Goal: Task Accomplishment & Management: Use online tool/utility

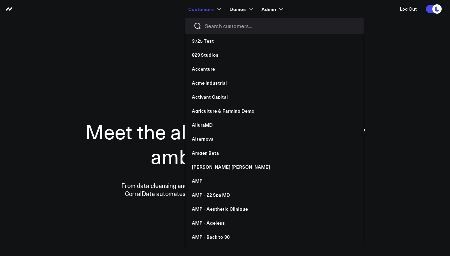
click at [214, 28] on input "Search customers input" at bounding box center [280, 25] width 151 height 7
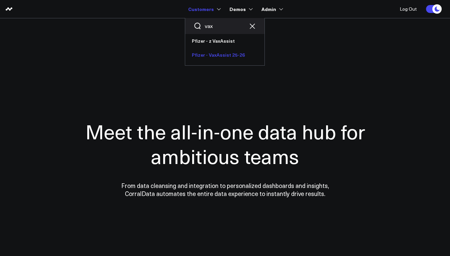
type input "vax"
click at [223, 55] on link "Pfizer - VaxAssist 25-26" at bounding box center [224, 55] width 79 height 14
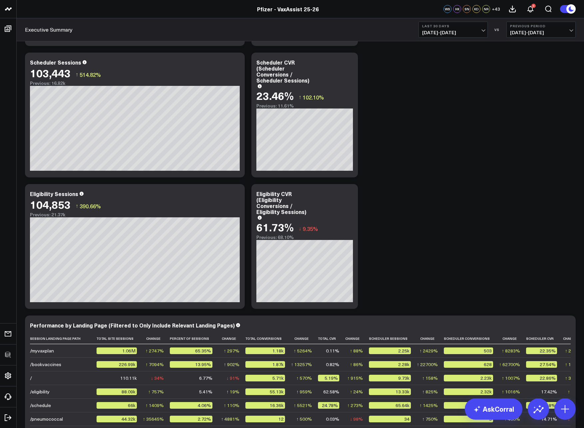
scroll to position [1013, 0]
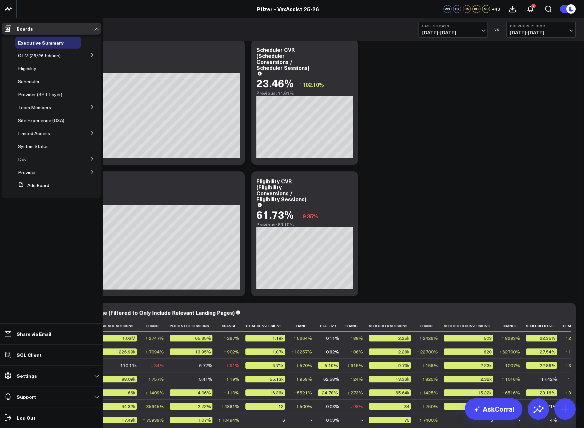
click at [91, 158] on icon at bounding box center [92, 159] width 4 height 4
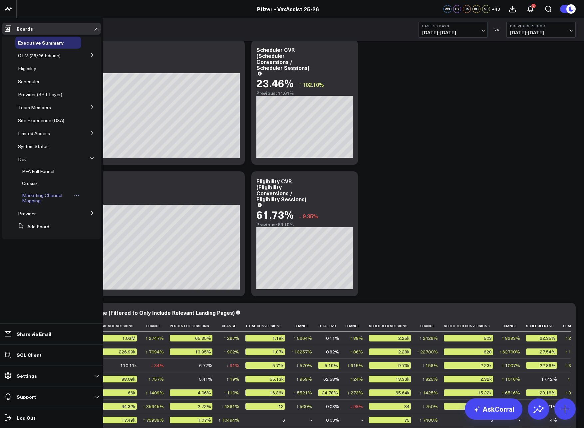
click at [36, 197] on span "Marketing Channel Mapping" at bounding box center [42, 198] width 40 height 12
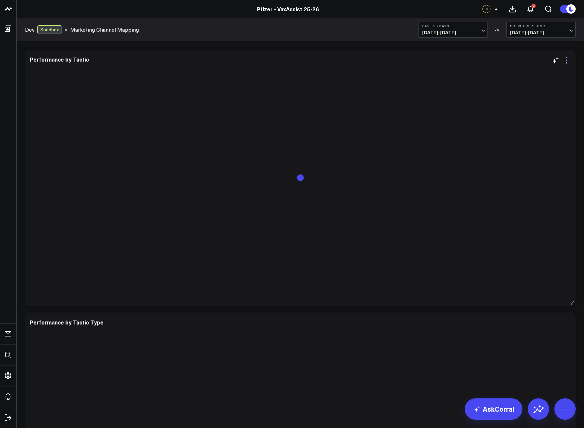
click at [450, 61] on icon at bounding box center [567, 60] width 8 height 8
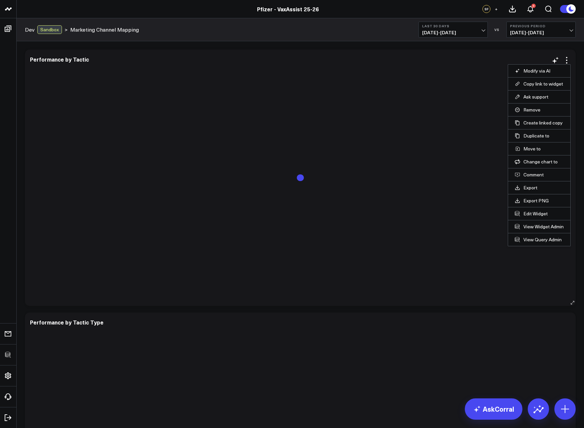
click at [450, 217] on li "Edit Widget" at bounding box center [539, 213] width 62 height 13
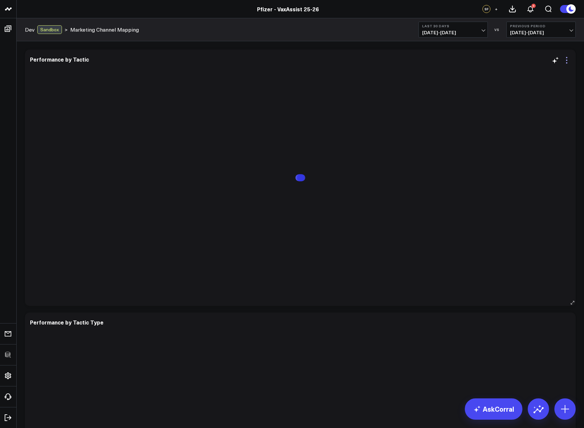
click at [450, 62] on icon at bounding box center [567, 60] width 8 height 8
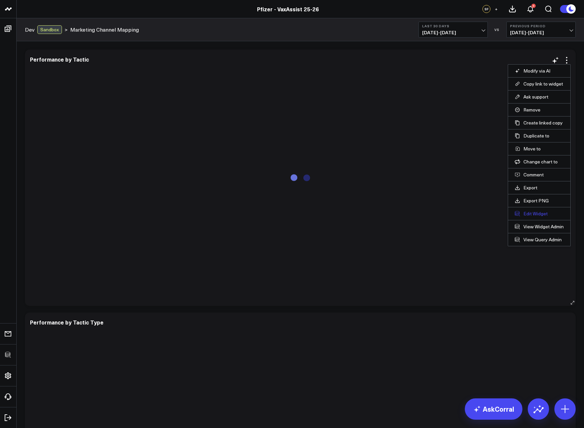
click at [450, 215] on button "Edit Widget" at bounding box center [539, 214] width 49 height 6
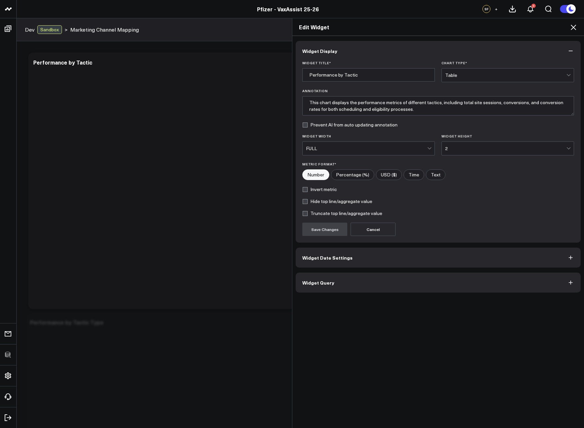
click at [357, 256] on button "Widget Query" at bounding box center [438, 283] width 285 height 20
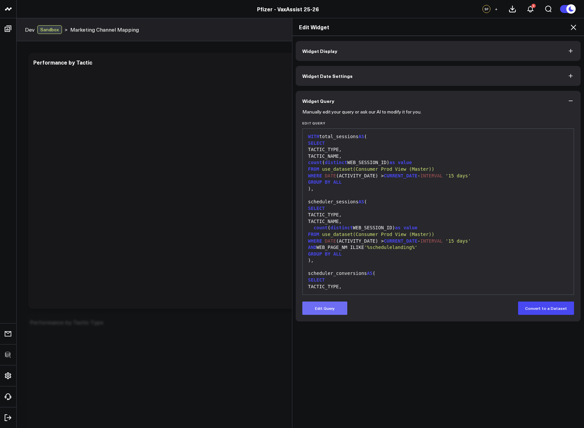
click at [328, 256] on button "Edit Query" at bounding box center [324, 308] width 45 height 13
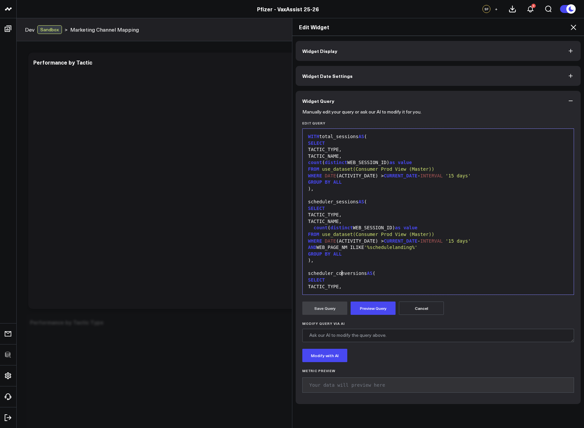
click at [339, 256] on div "scheduler_conversions AS (" at bounding box center [438, 273] width 265 height 7
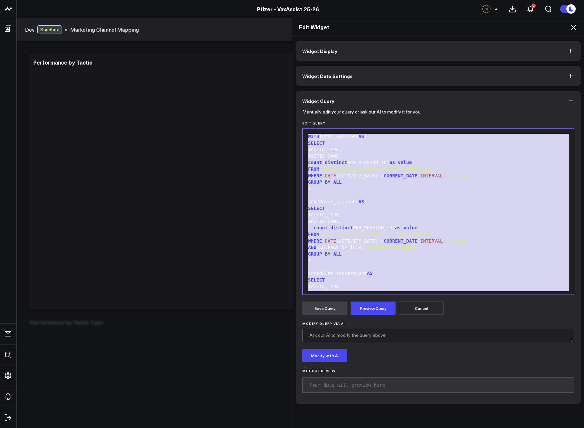
copy div "WITH total_sessions AS ( SELECT TACTIC_TYPE, TACTIC_NAME, count ( distinct WEB_…"
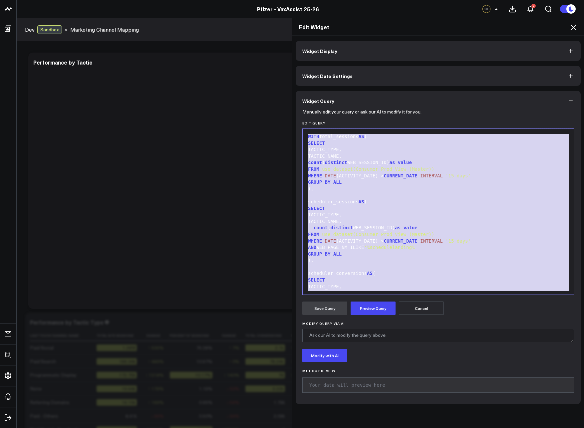
click at [375, 248] on span "'%schedulelanding%'" at bounding box center [390, 247] width 53 height 5
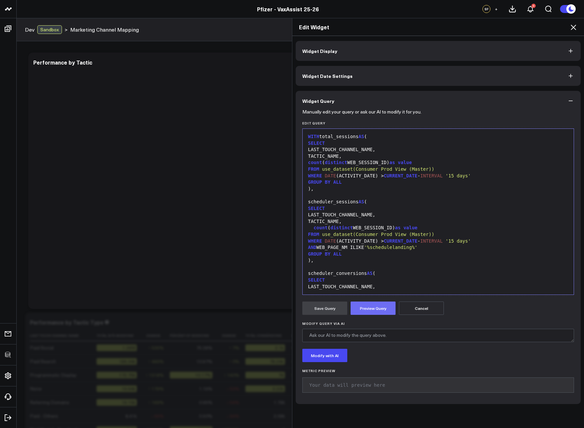
scroll to position [424, 0]
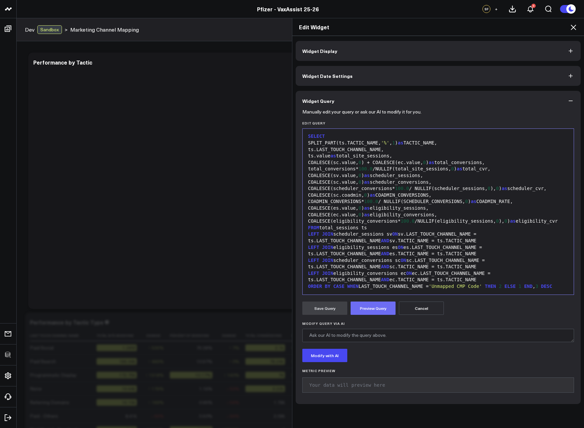
click at [375, 256] on button "Preview Query" at bounding box center [373, 308] width 45 height 13
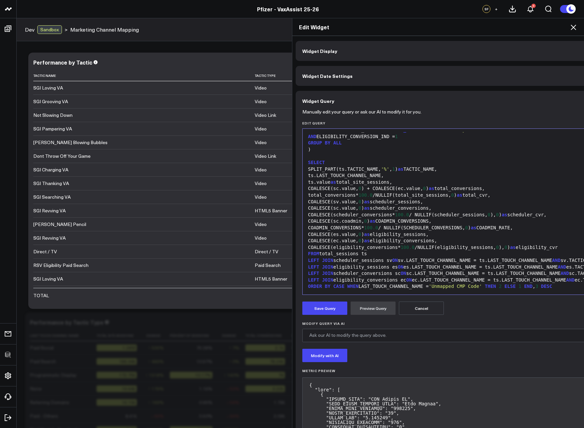
scroll to position [294, 0]
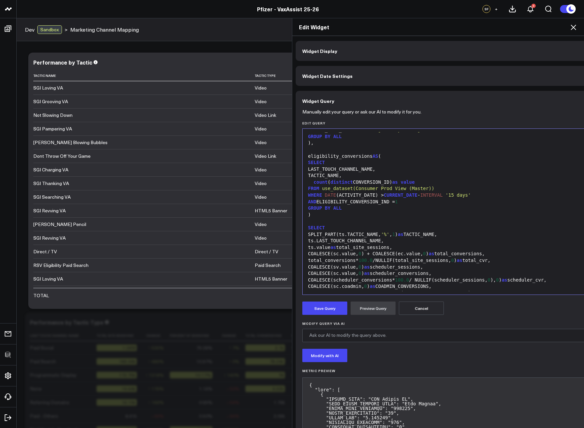
click at [380, 236] on div "SPLIT_PART(ts.TACTIC_NAME, '%' , 1 ) as TACTIC_NAME," at bounding box center [496, 235] width 380 height 7
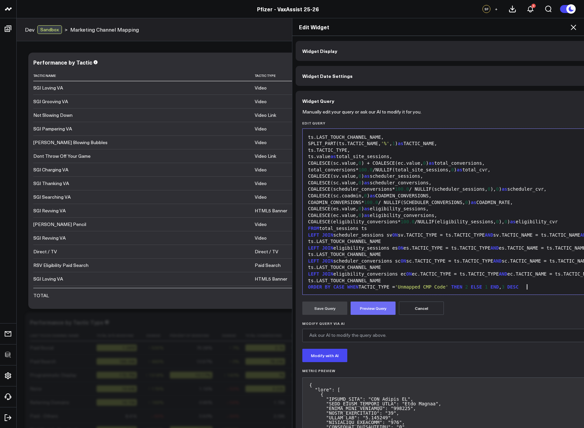
click at [374, 256] on button "Preview Query" at bounding box center [373, 308] width 45 height 13
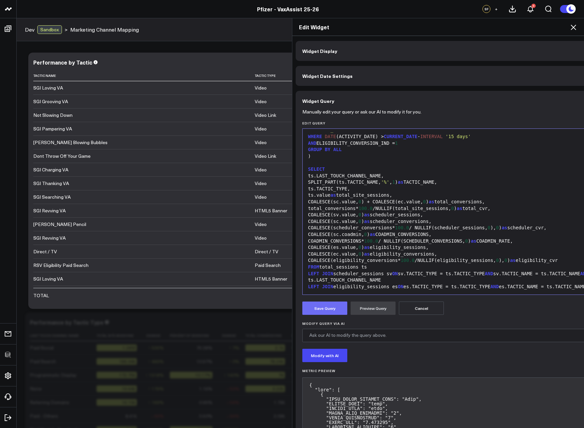
click at [321, 256] on button "Save Query" at bounding box center [324, 308] width 45 height 13
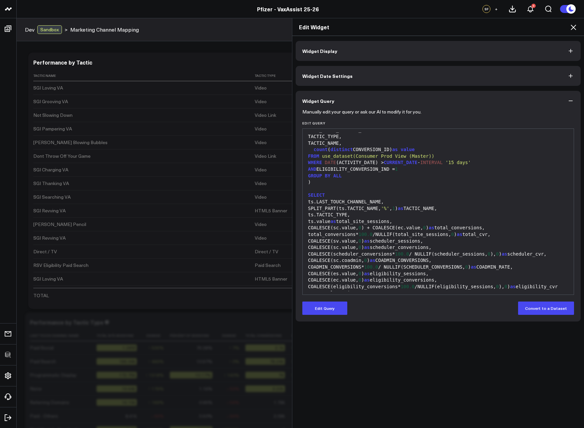
scroll to position [411, 0]
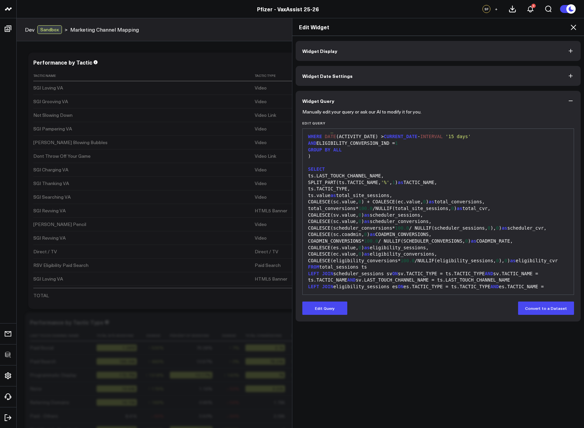
click at [450, 27] on icon at bounding box center [574, 27] width 8 height 8
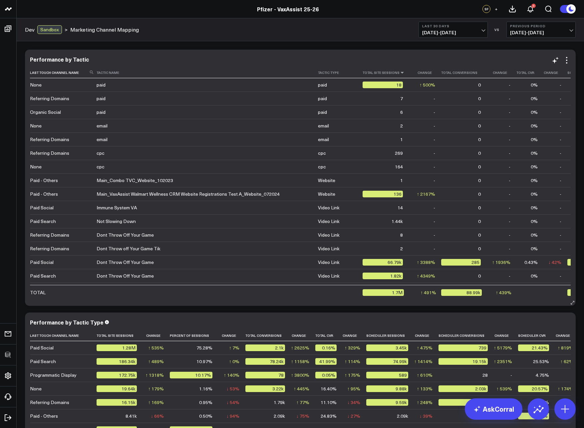
click at [400, 73] on icon at bounding box center [402, 73] width 5 height 4
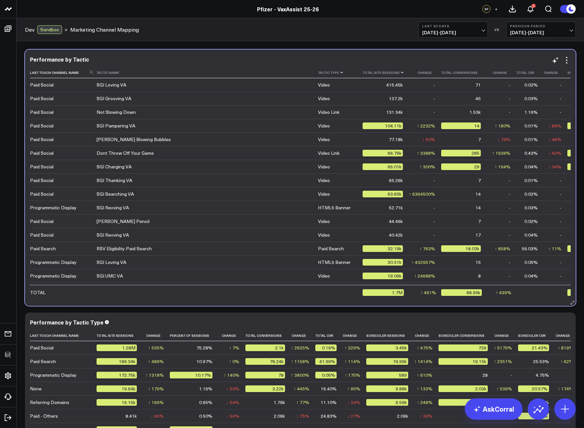
click at [339, 74] on icon at bounding box center [341, 73] width 5 height 4
click at [450, 59] on icon at bounding box center [567, 60] width 8 height 8
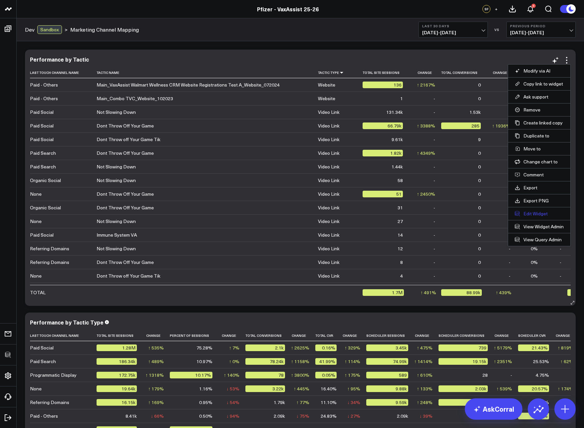
click at [450, 213] on button "Edit Widget" at bounding box center [539, 214] width 49 height 6
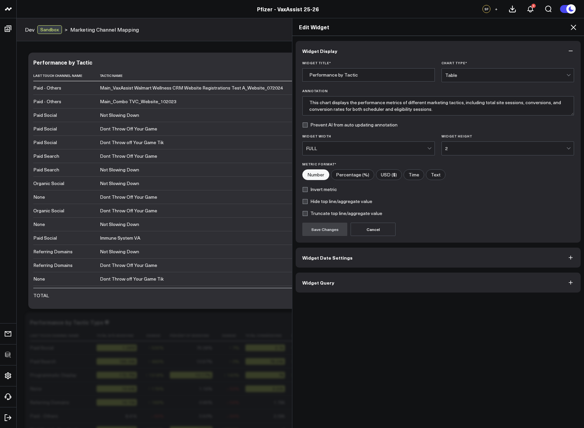
click at [329, 256] on button "Widget Query" at bounding box center [438, 283] width 285 height 20
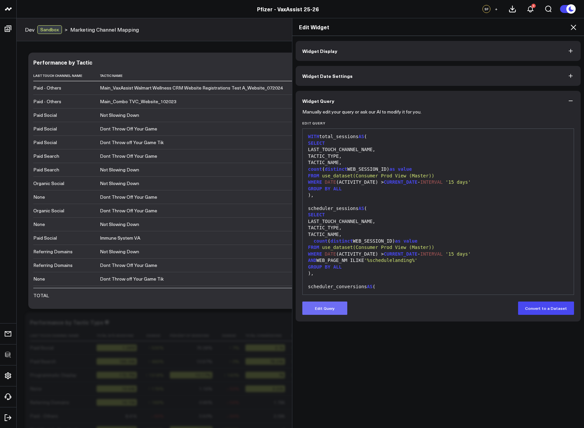
click at [319, 256] on button "Edit Query" at bounding box center [324, 308] width 45 height 13
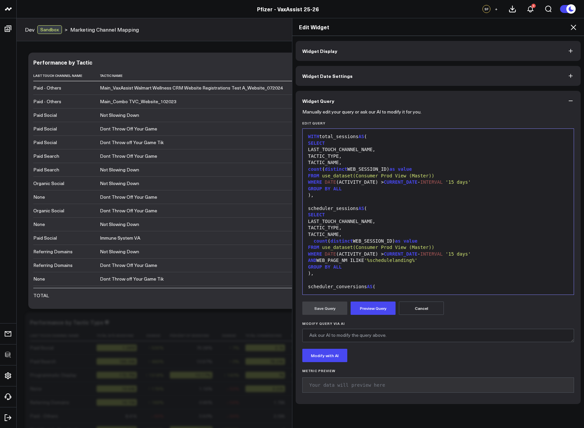
scroll to position [463, 0]
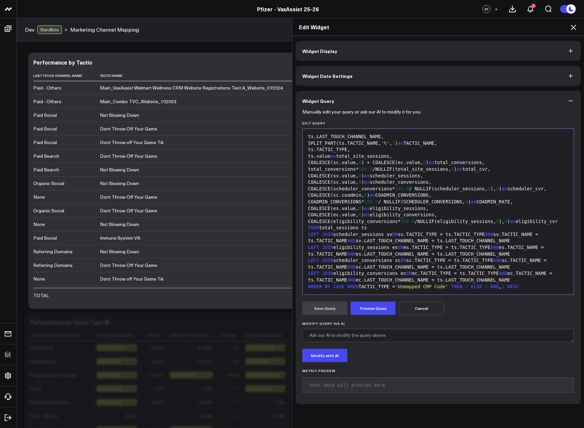
click at [450, 256] on span "THEN" at bounding box center [456, 286] width 11 height 5
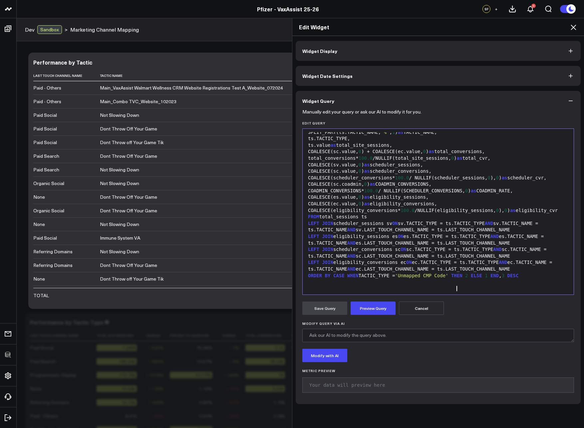
click at [450, 256] on div "ORDER BY CASE WHEN TACTIC_TYPE = 'Unmapped CMP Code' THEN 2 ELSE 1 END , 3 DESC" at bounding box center [438, 276] width 265 height 7
click at [388, 256] on button "Preview Query" at bounding box center [373, 308] width 45 height 13
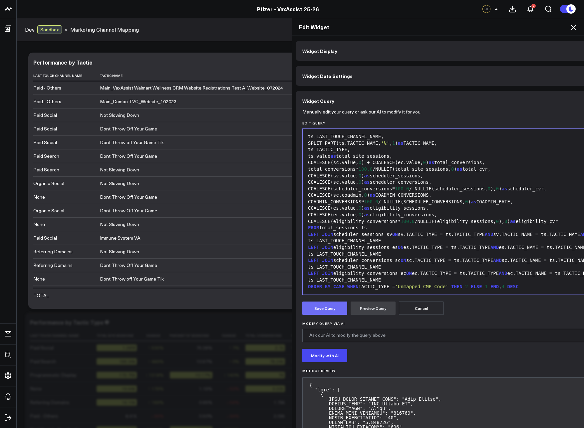
scroll to position [437, 0]
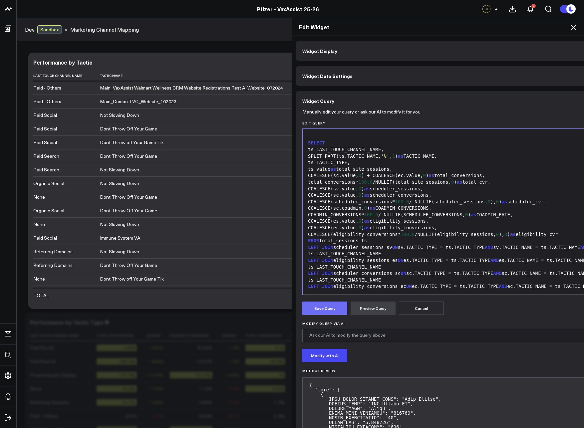
click at [323, 256] on button "Save Query" at bounding box center [324, 308] width 45 height 13
click at [450, 25] on icon at bounding box center [573, 27] width 5 height 5
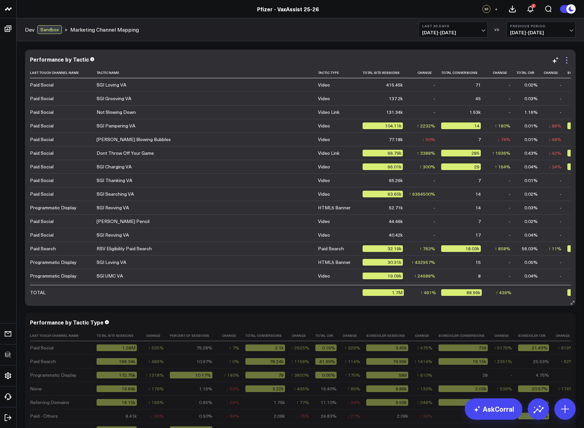
click at [450, 59] on icon at bounding box center [567, 60] width 8 height 8
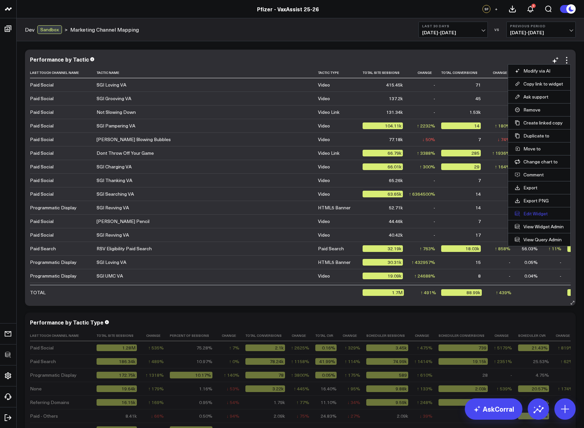
click at [450, 211] on button "Edit Widget" at bounding box center [539, 214] width 49 height 6
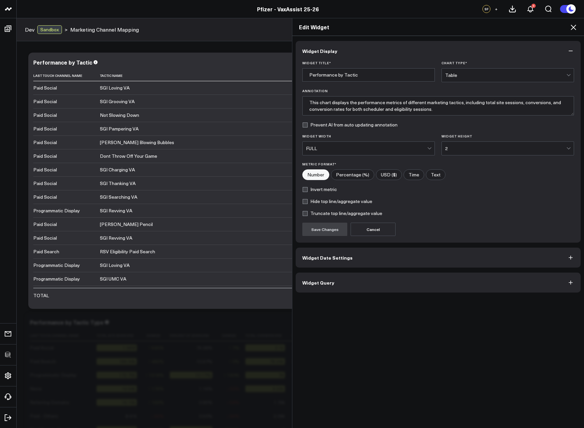
click at [365, 256] on button "Widget Query" at bounding box center [438, 283] width 285 height 20
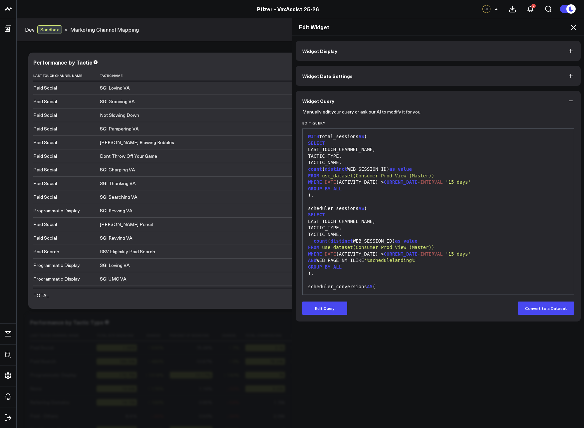
click at [331, 256] on button "Edit Query" at bounding box center [324, 308] width 45 height 13
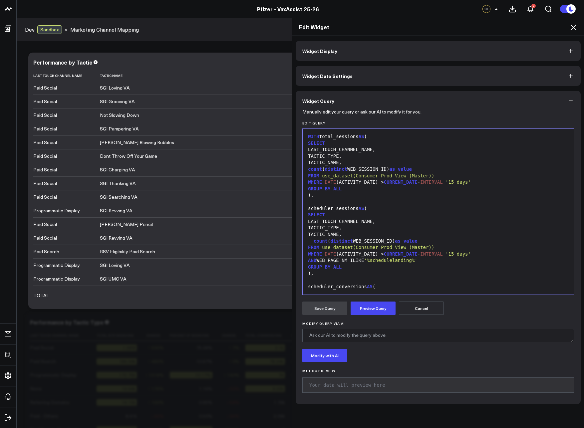
click at [349, 256] on div "GROUP BY ALL" at bounding box center [438, 267] width 265 height 7
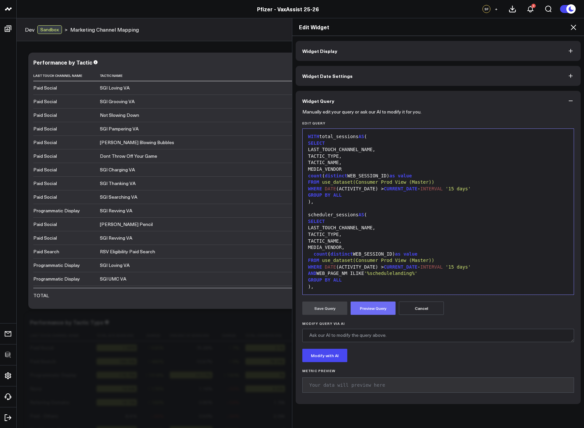
scroll to position [528, 0]
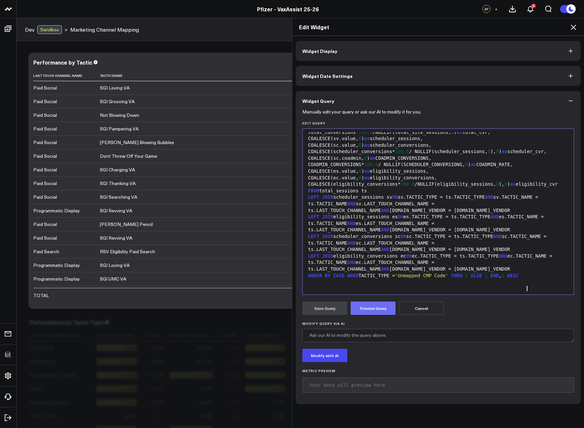
click at [362, 256] on button "Preview Query" at bounding box center [373, 308] width 45 height 13
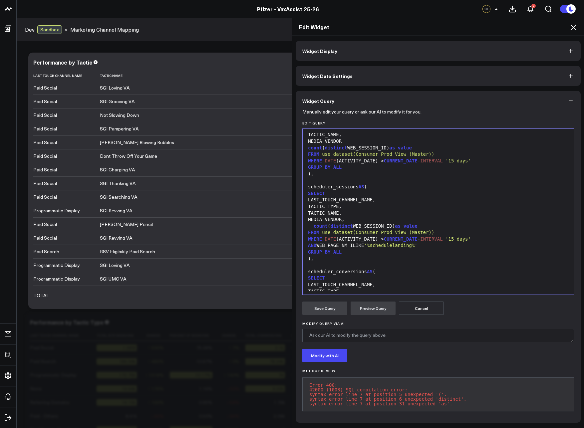
scroll to position [0, 0]
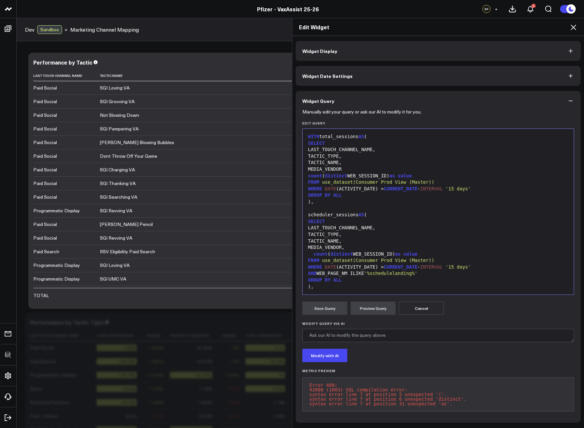
click at [350, 169] on div "MEDIA_VENDOR" at bounding box center [438, 169] width 265 height 7
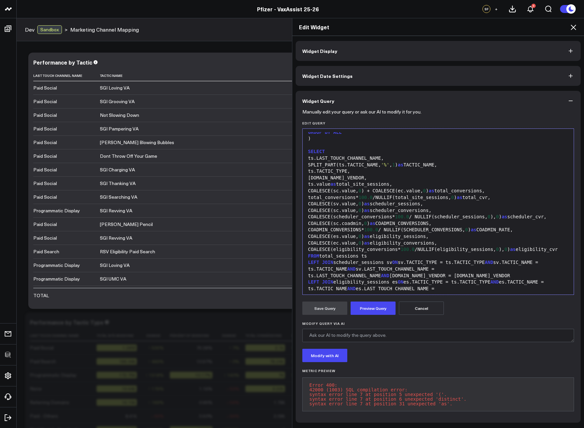
scroll to position [529, 0]
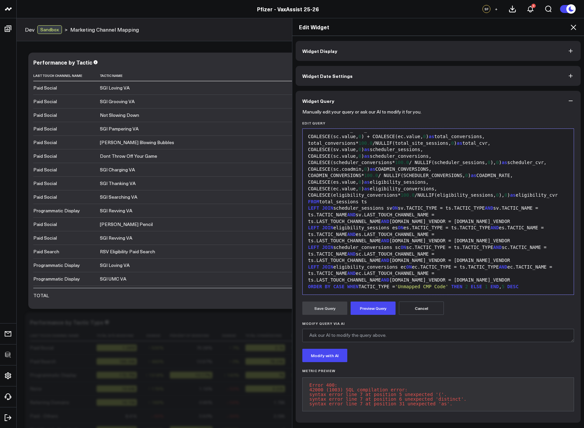
click at [380, 256] on button "Preview Query" at bounding box center [373, 308] width 45 height 13
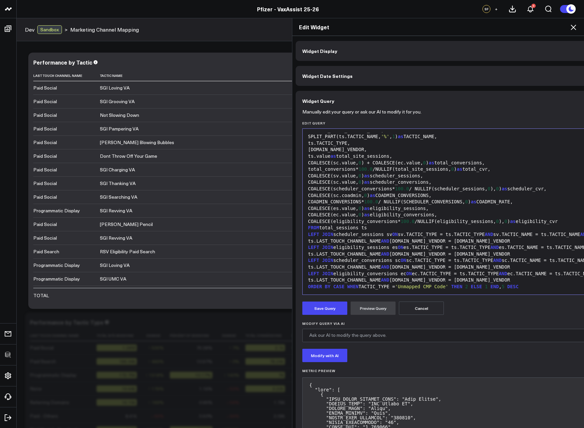
scroll to position [398, 0]
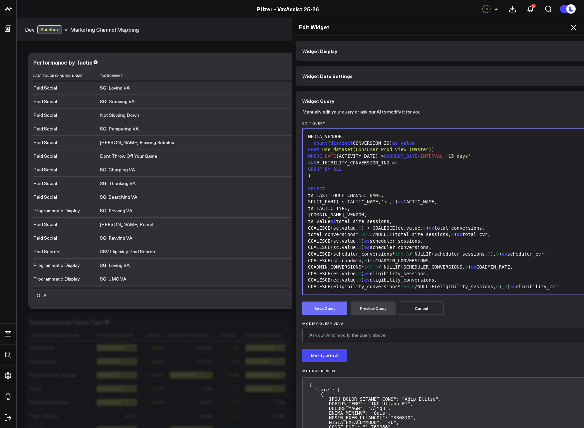
click at [329, 256] on button "Save Query" at bounding box center [324, 308] width 45 height 13
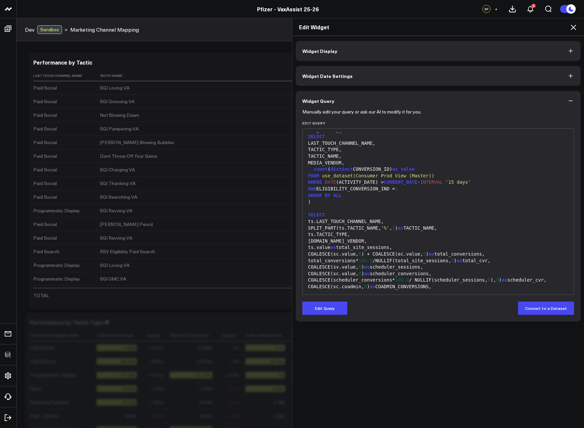
scroll to position [424, 0]
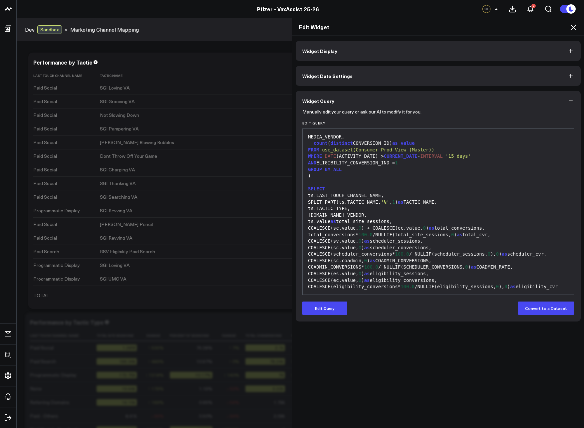
click at [450, 26] on icon at bounding box center [574, 27] width 8 height 8
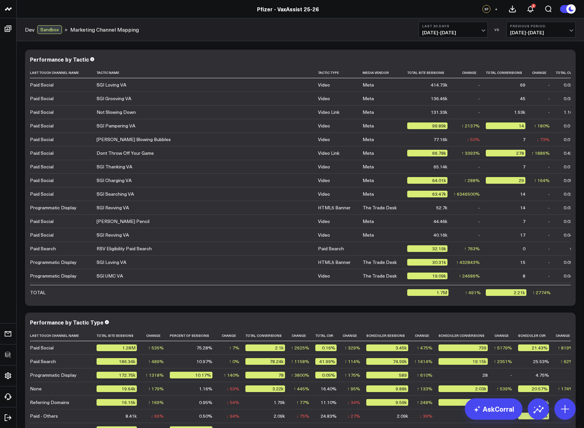
scroll to position [184, 0]
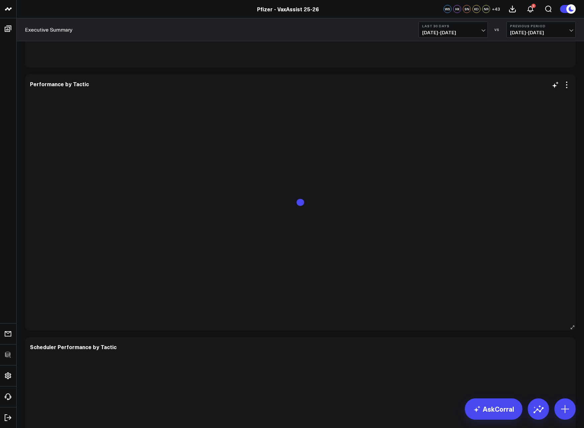
scroll to position [1783, 0]
click at [566, 89] on icon at bounding box center [567, 89] width 8 height 8
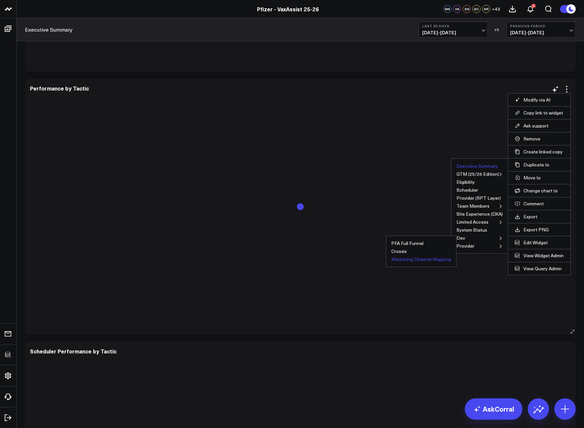
click at [407, 258] on button "Marketing Channel Mapping" at bounding box center [421, 259] width 60 height 5
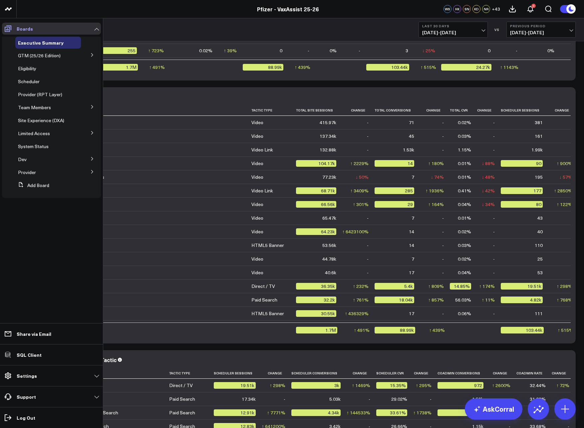
scroll to position [1770, 0]
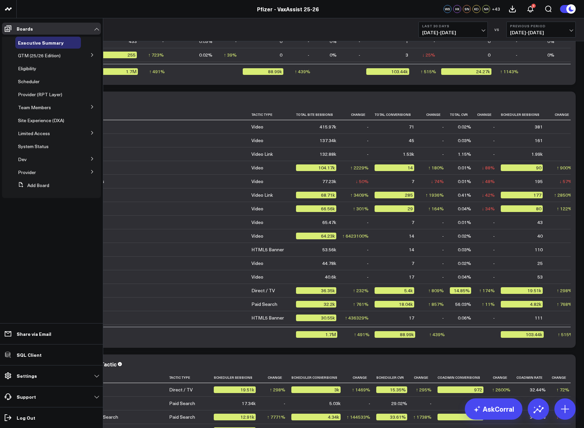
click at [94, 106] on icon at bounding box center [92, 107] width 4 height 4
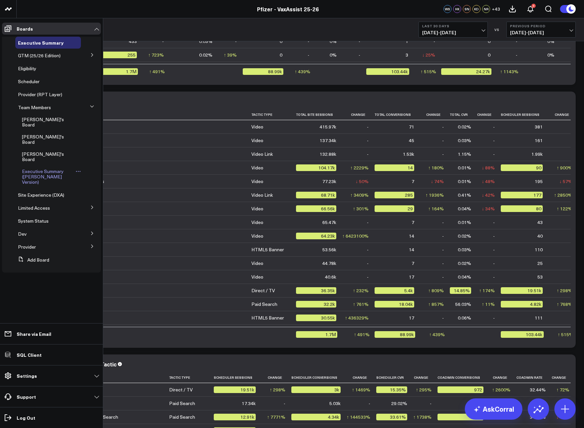
click at [39, 168] on span "Executive Summary ([PERSON_NAME] Version)" at bounding box center [43, 176] width 42 height 17
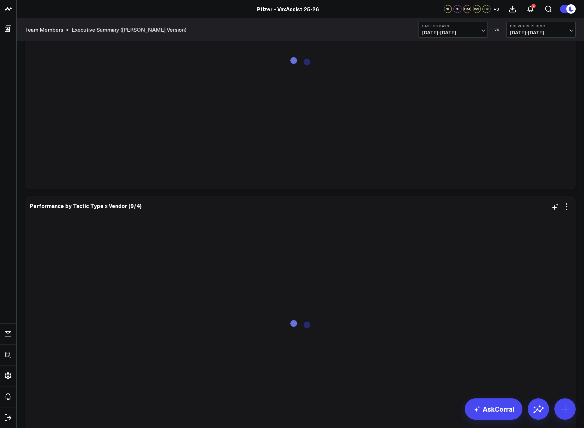
scroll to position [1427, 0]
click at [569, 185] on icon at bounding box center [567, 182] width 8 height 8
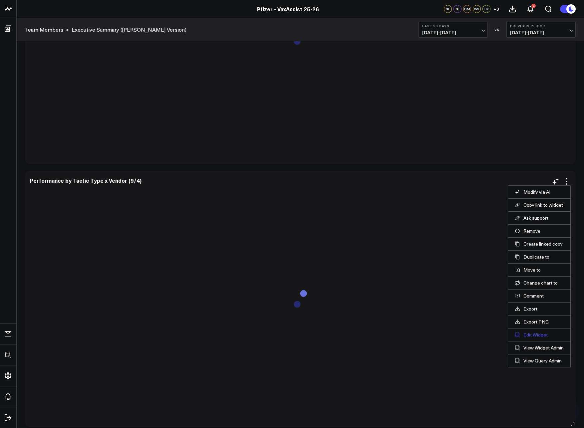
click at [538, 333] on button "Edit Widget" at bounding box center [539, 335] width 49 height 6
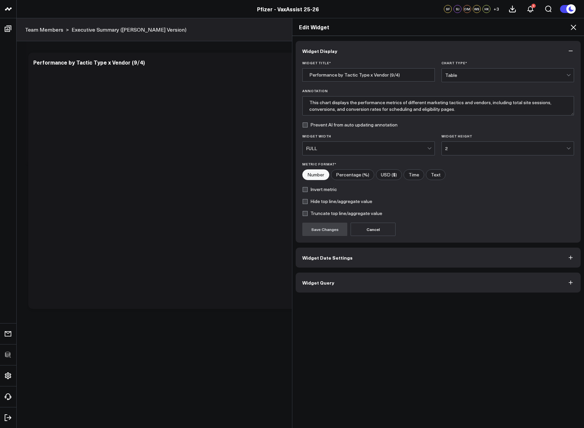
click at [347, 289] on button "Widget Query" at bounding box center [438, 283] width 285 height 20
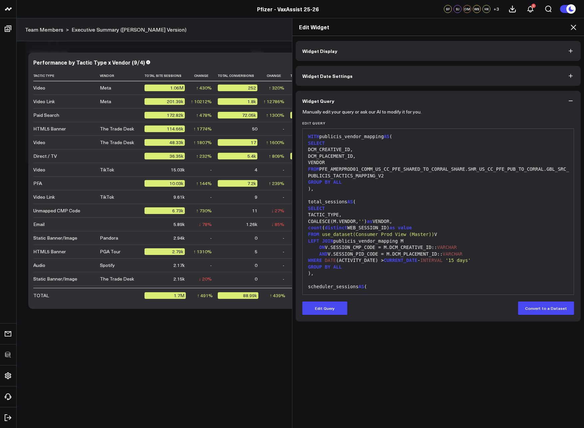
click at [369, 158] on div "DCM_PLACEMENT_ID," at bounding box center [438, 156] width 265 height 7
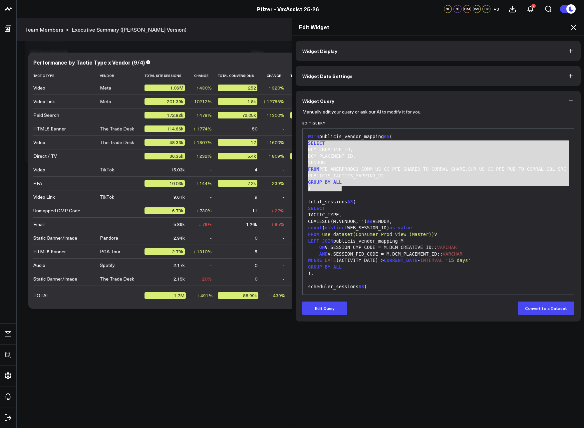
drag, startPoint x: 361, startPoint y: 186, endPoint x: 296, endPoint y: 143, distance: 77.7
click at [296, 143] on div "Manually edit your query or ask our AI to modify it for you. Edit Query 999 1 2…" at bounding box center [438, 216] width 285 height 211
copy div "SELECT DCM_CREATIVE_ID, DCM_PLACEMENT_ID, VENDOR FROM PFE_AMERPROD01_COMM_US_CC…"
click at [352, 199] on div at bounding box center [438, 195] width 265 height 7
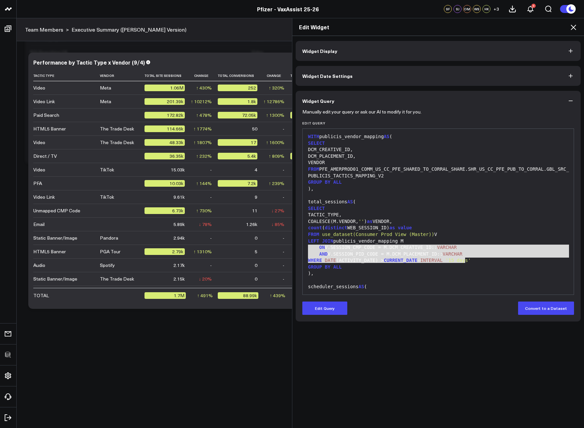
drag, startPoint x: 345, startPoint y: 247, endPoint x: 304, endPoint y: 245, distance: 41.0
copy div "LEFT JOIN publicis_vendor_mapping M ON V.SESSION_CMP_CODE = M.DCM_CREATIVE_ID::…"
click at [456, 186] on div "GROUP BY ALL" at bounding box center [438, 182] width 265 height 7
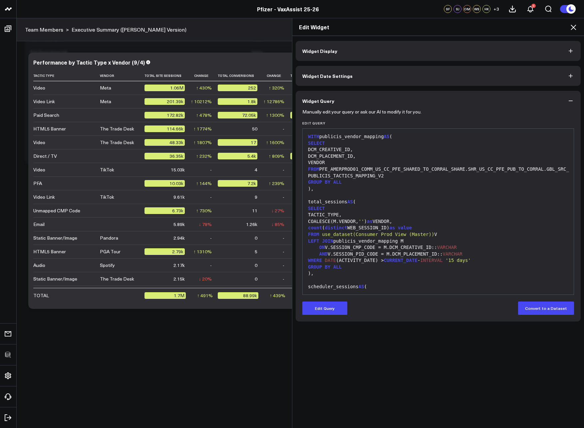
click at [576, 26] on icon at bounding box center [574, 27] width 8 height 8
click at [575, 27] on button "Previous Period [DATE] - [DATE]" at bounding box center [541, 30] width 69 height 16
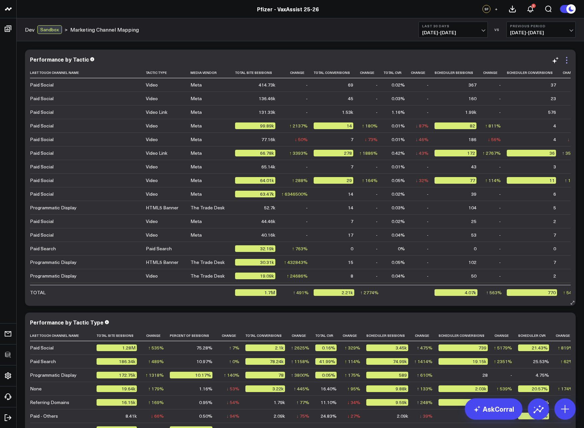
click at [567, 61] on icon at bounding box center [567, 60] width 8 height 8
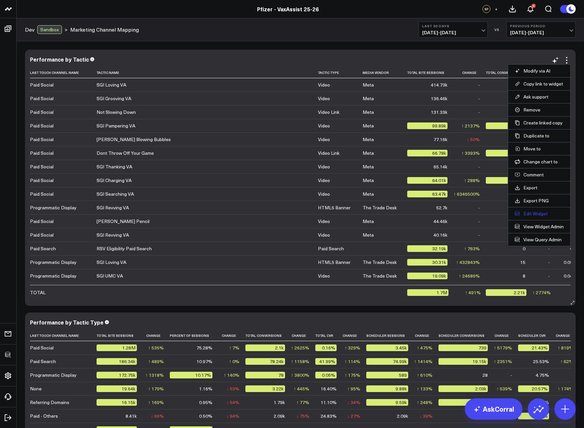
click at [530, 214] on button "Edit Widget" at bounding box center [539, 214] width 49 height 6
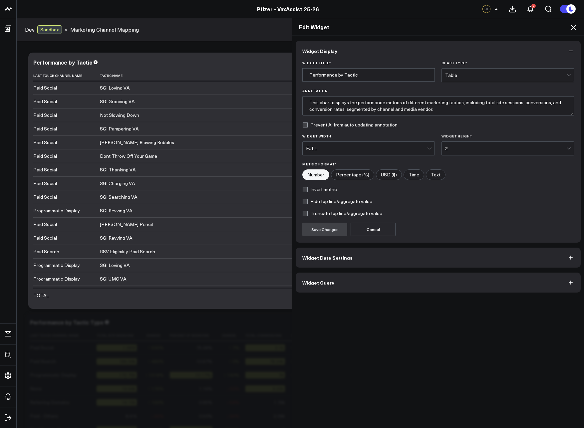
click at [334, 285] on button "Widget Query" at bounding box center [438, 283] width 285 height 20
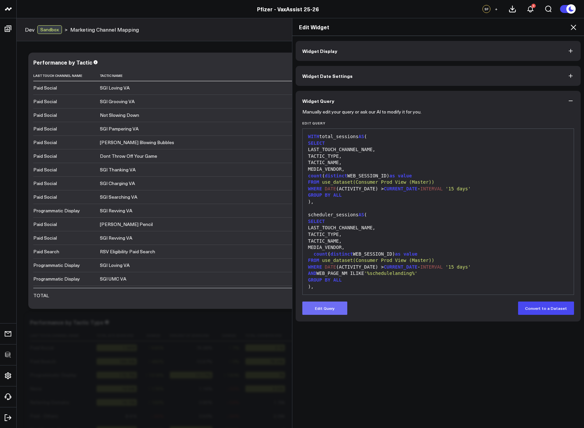
click at [324, 313] on button "Edit Query" at bounding box center [324, 308] width 45 height 13
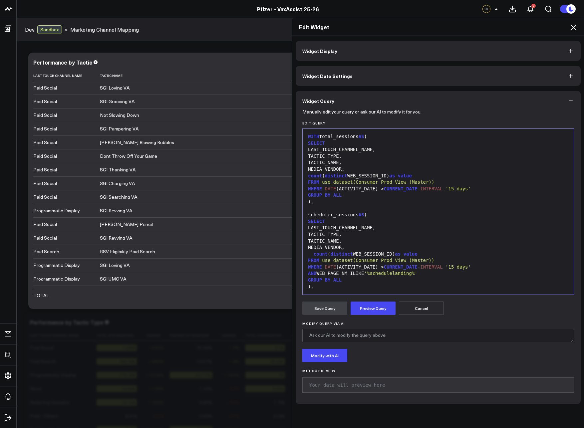
click at [388, 255] on div "count ( distinct WEB_SESSION_ID) as value" at bounding box center [438, 254] width 265 height 7
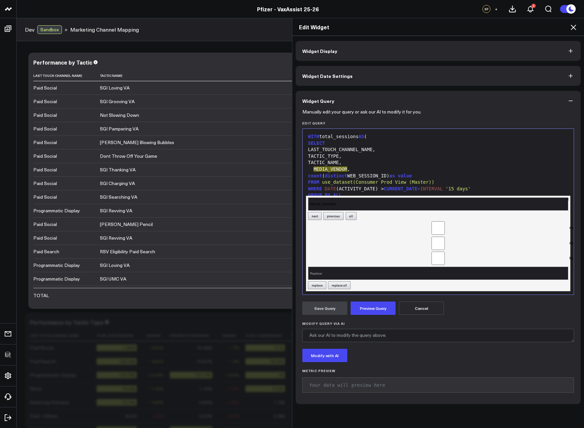
type input "MEDIA_VENDOR"
click at [343, 271] on input "Replace" at bounding box center [438, 273] width 261 height 13
type input "C"
type input "COALESCE(MEDIA_VENDOR, '')"
click at [342, 281] on button "replace all" at bounding box center [339, 285] width 23 height 8
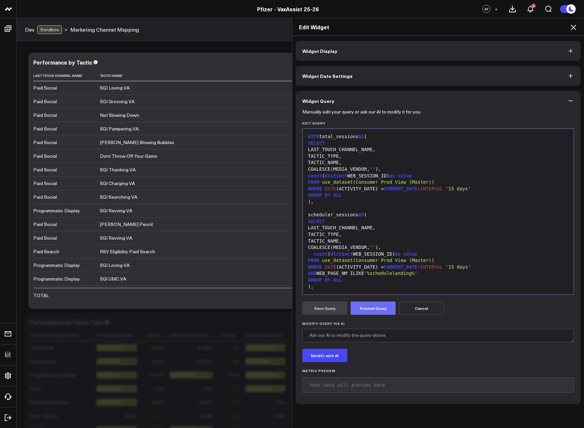
click at [360, 308] on button "Preview Query" at bounding box center [373, 308] width 45 height 13
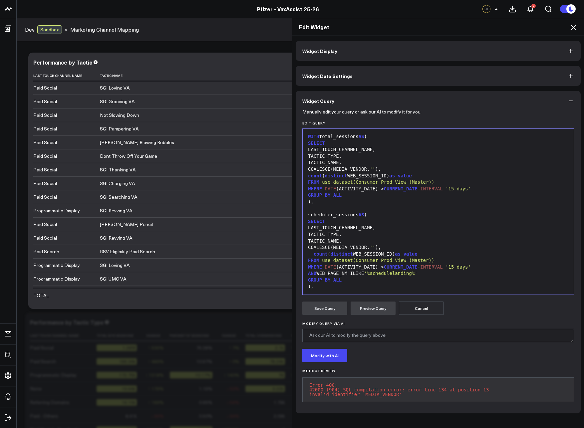
click at [365, 248] on div "COALESCE(MEDIA_VENDOR, '' )," at bounding box center [438, 248] width 265 height 7
click at [384, 170] on div "COALESCE(MEDIA_VENDOR, '' )," at bounding box center [438, 169] width 265 height 7
drag, startPoint x: 384, startPoint y: 170, endPoint x: 311, endPoint y: 169, distance: 72.3
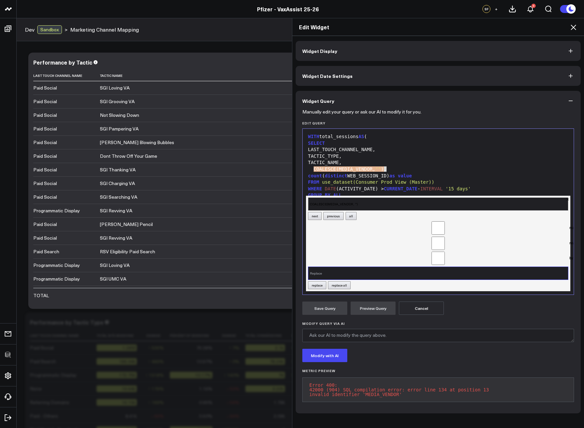
click at [374, 267] on input "Replace" at bounding box center [438, 273] width 261 height 13
paste input "COALESCE(MEDIA_VENDOR, '')"
type input "COALESCE(MEDIA_VENDOR, '') as MEDIA_VENDOR"
click at [335, 281] on button "replace all" at bounding box center [339, 285] width 23 height 8
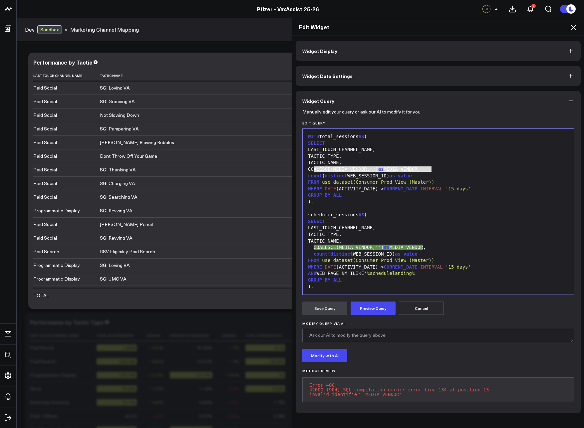
click at [416, 177] on div "count ( distinct WEB_SESSION_ID) as value" at bounding box center [438, 176] width 265 height 7
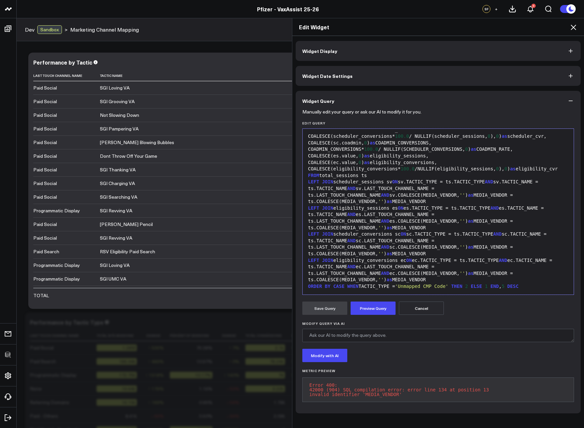
scroll to position [184, 0]
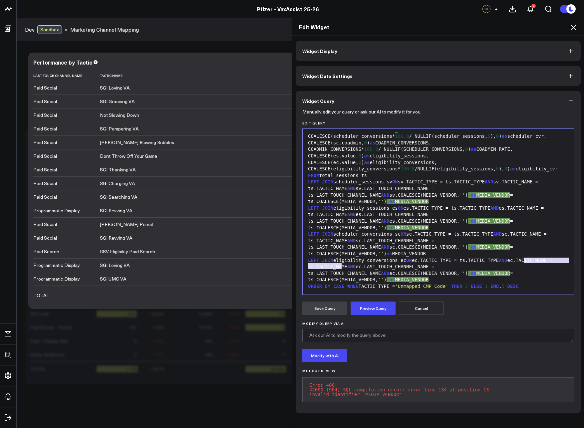
drag, startPoint x: 507, startPoint y: 255, endPoint x: 522, endPoint y: 246, distance: 17.8
click at [522, 246] on div "LEFT JOIN scheduler_conversions sc ON sc.TACTIC_TYPE = ts.TACTIC_TYPE AND sc.TA…" at bounding box center [438, 244] width 265 height 26
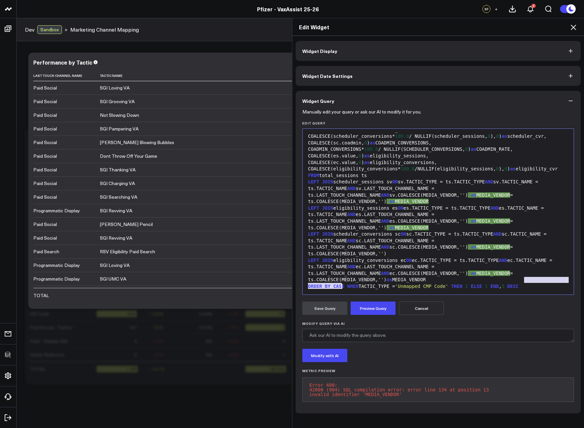
drag, startPoint x: 522, startPoint y: 273, endPoint x: 523, endPoint y: 281, distance: 8.1
click at [523, 281] on div "LEFT JOIN eligibility_conversions ec ON ec.TACTIC_TYPE = ts.TACTIC_TYPE AND ec.…" at bounding box center [438, 271] width 265 height 26
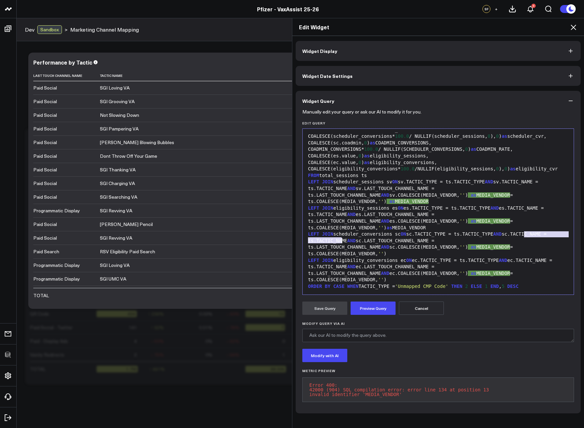
drag, startPoint x: 522, startPoint y: 235, endPoint x: 523, endPoint y: 240, distance: 5.6
click at [523, 231] on div "LEFT JOIN eligibility_sessions es ON es.TACTIC_TYPE = ts.TACTIC_TYPE AND es.TAC…" at bounding box center [438, 218] width 265 height 26
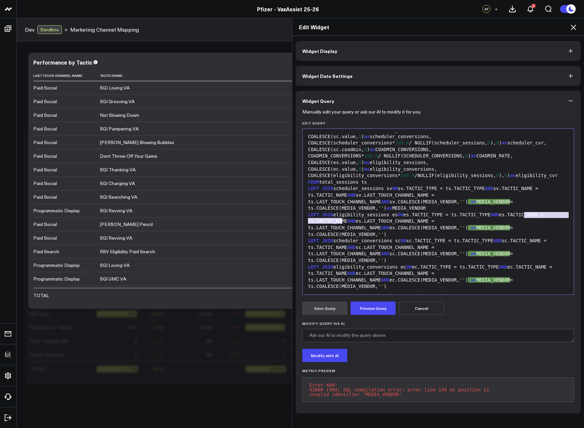
drag, startPoint x: 521, startPoint y: 216, endPoint x: 523, endPoint y: 222, distance: 6.0
click at [524, 212] on div "LEFT JOIN scheduler_sessions sv ON sv.TACTIC_TYPE = ts.TACTIC_TYPE AND sv.TACTI…" at bounding box center [438, 199] width 265 height 26
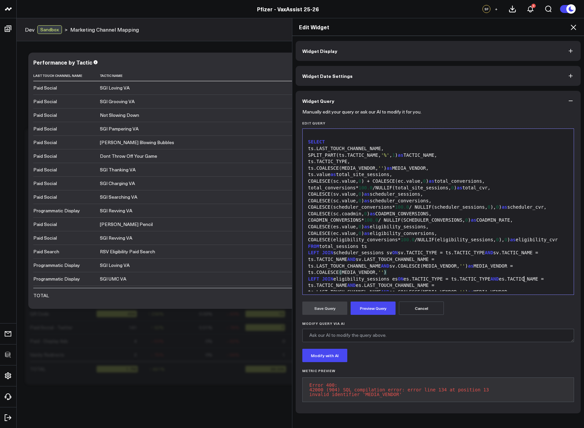
scroll to position [462, 0]
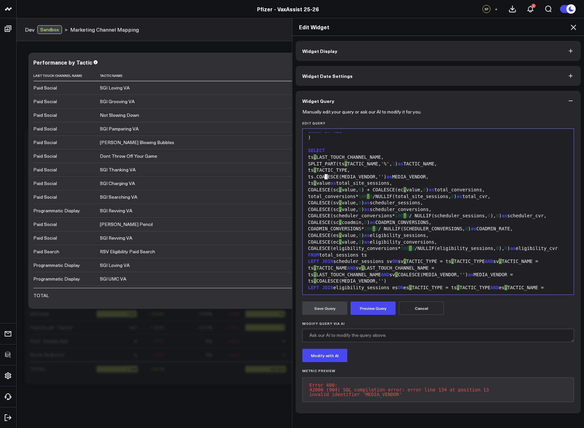
drag, startPoint x: 325, startPoint y: 177, endPoint x: 322, endPoint y: 178, distance: 3.7
click at [322, 178] on div "ts.COALESCE(MEDIA_VENDOR, '' ) as MEDIA_VENDOR," at bounding box center [438, 177] width 265 height 7
click at [384, 177] on span "''" at bounding box center [381, 176] width 6 height 5
drag, startPoint x: 410, startPoint y: 177, endPoint x: 318, endPoint y: 178, distance: 91.9
click at [318, 178] on div "ts.COALESCE(MEDIA_VENDOR, '' ) as MEDIA_VENDOR," at bounding box center [438, 177] width 265 height 7
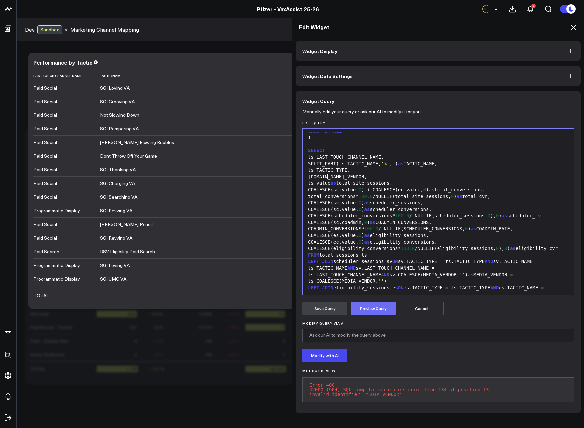
click at [364, 306] on button "Preview Query" at bounding box center [373, 308] width 45 height 13
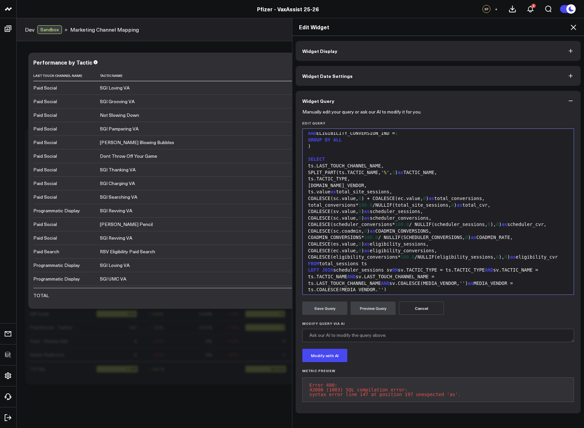
scroll to position [338, 0]
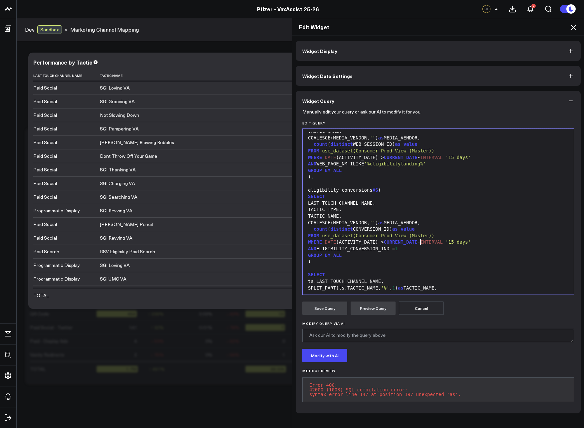
click at [419, 242] on div "WHERE DATE (ACTIVITY_DATE) > CURRENT_DATE - INTERVAL '15 days'" at bounding box center [438, 242] width 265 height 7
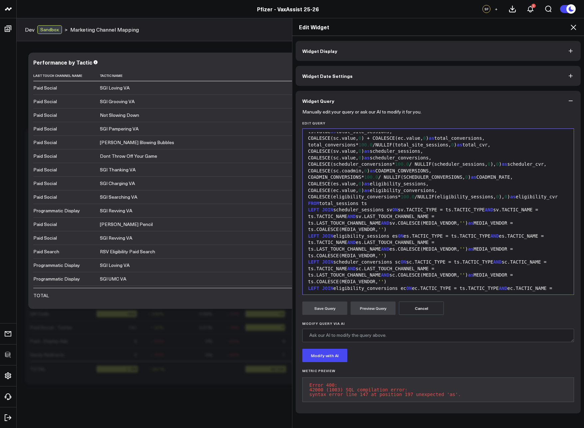
click at [426, 194] on div "COALESCE(ec.value, 0 ) as eligibility_conversions," at bounding box center [438, 191] width 265 height 7
drag, startPoint x: 434, startPoint y: 235, endPoint x: 387, endPoint y: 236, distance: 46.6
click at [387, 233] on div "LEFT JOIN scheduler_sessions sv ON sv.TACTIC_TYPE = ts.TACTIC_TYPE AND sv.TACTI…" at bounding box center [438, 220] width 265 height 26
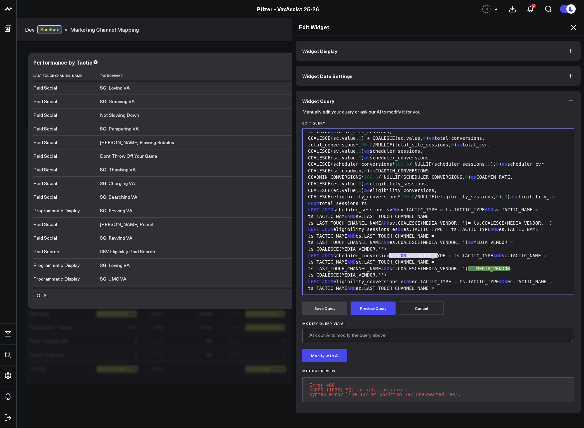
drag, startPoint x: 386, startPoint y: 256, endPoint x: 435, endPoint y: 257, distance: 48.6
click at [435, 253] on div "LEFT JOIN eligibility_sessions es ON es.TACTIC_TYPE = ts.TACTIC_TYPE AND es.TAC…" at bounding box center [438, 240] width 265 height 26
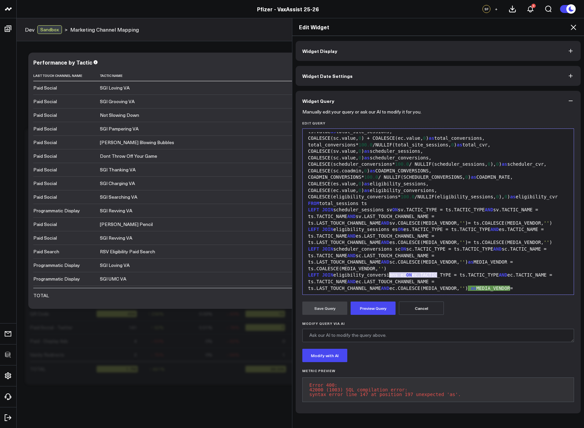
drag, startPoint x: 435, startPoint y: 273, endPoint x: 387, endPoint y: 273, distance: 47.3
click at [387, 272] on div "LEFT JOIN scheduler_conversions sc ON sc.TACTIC_TYPE = ts.TACTIC_TYPE AND sc.TA…" at bounding box center [438, 259] width 265 height 26
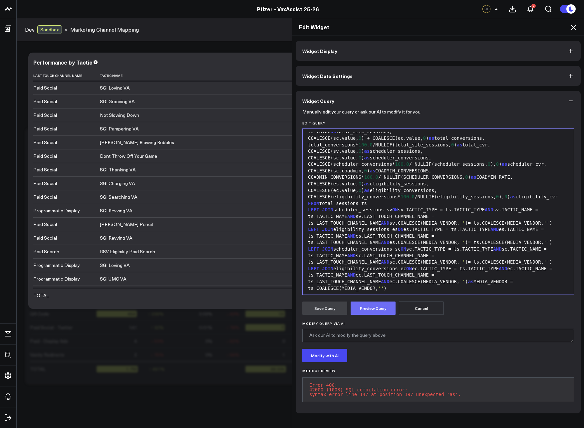
click at [380, 305] on button "Preview Query" at bounding box center [373, 308] width 45 height 13
click at [442, 284] on div "LEFT JOIN eligibility_conversions ec ON ec.TACTIC_TYPE = ts.TACTIC_TYPE AND ec.…" at bounding box center [438, 279] width 265 height 26
drag, startPoint x: 424, startPoint y: 275, endPoint x: 433, endPoint y: 276, distance: 9.0
click at [433, 266] on div "LEFT JOIN scheduler_conversions sc ON sc.TACTIC_TYPE = ts.TACTIC_TYPE AND sc.TA…" at bounding box center [438, 256] width 265 height 20
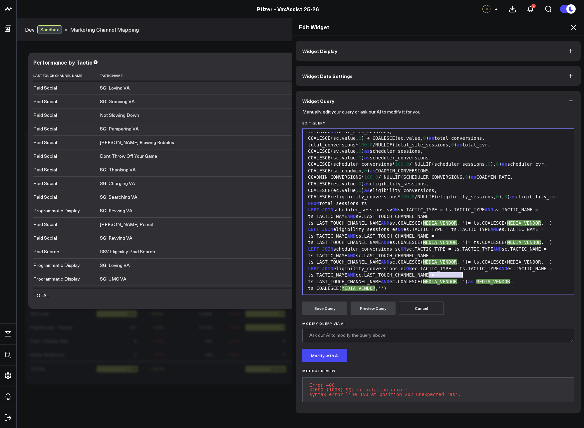
drag, startPoint x: 426, startPoint y: 275, endPoint x: 460, endPoint y: 275, distance: 34.3
click at [460, 266] on div "LEFT JOIN scheduler_conversions sc ON sc.TACTIC_TYPE = ts.TACTIC_TYPE AND sc.TA…" at bounding box center [438, 256] width 265 height 20
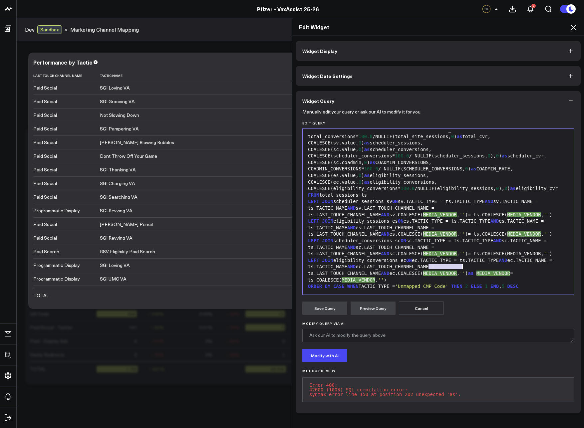
scroll to position [529, 0]
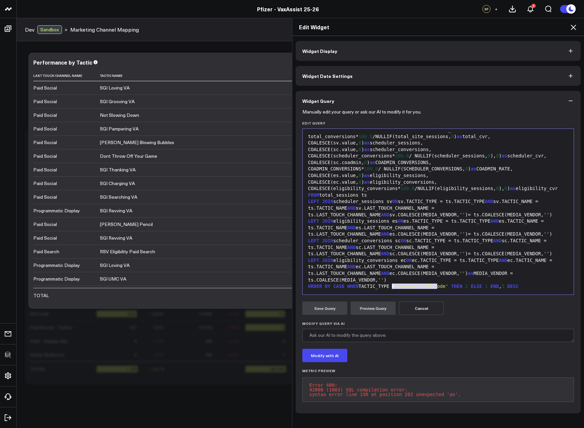
drag, startPoint x: 423, startPoint y: 280, endPoint x: 389, endPoint y: 282, distance: 33.7
click at [389, 282] on div "LEFT JOIN eligibility_conversions ec ON ec.TACTIC_TYPE = ts.TACTIC_TYPE AND ec.…" at bounding box center [438, 271] width 265 height 26
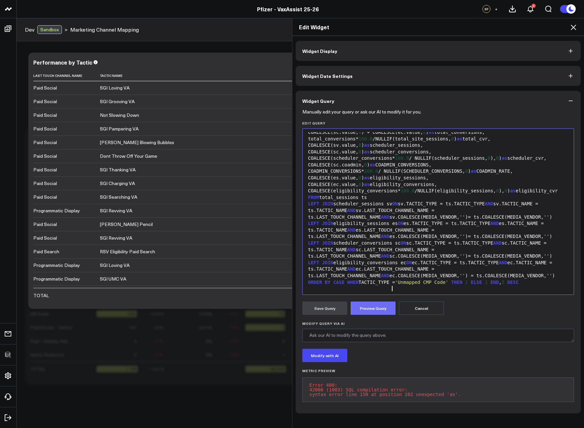
click at [368, 310] on button "Preview Query" at bounding box center [373, 308] width 45 height 13
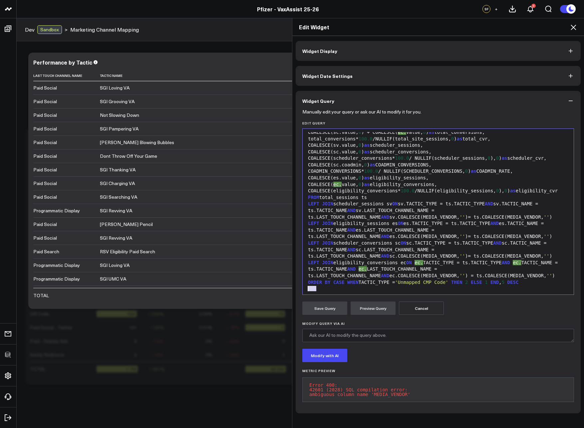
drag, startPoint x: 313, startPoint y: 280, endPoint x: 306, endPoint y: 280, distance: 6.7
click at [306, 279] on div "LEFT JOIN eligibility_conversions ec ON ec. TACTIC_TYPE = ts.TACTIC_TYPE AND ec…" at bounding box center [438, 270] width 265 height 20
click at [331, 279] on div "LEFT JOIN eligibility_conversions ec ON ec.TACTIC_TYPE = ts.TACTIC_TYPE AND ec.…" at bounding box center [438, 270] width 265 height 20
click at [428, 279] on div "LEFT JOIN eligibility_conversions ec ON ec.TACTIC_TYPE = ts.TACTIC_TYPE AND ec.…" at bounding box center [438, 270] width 265 height 20
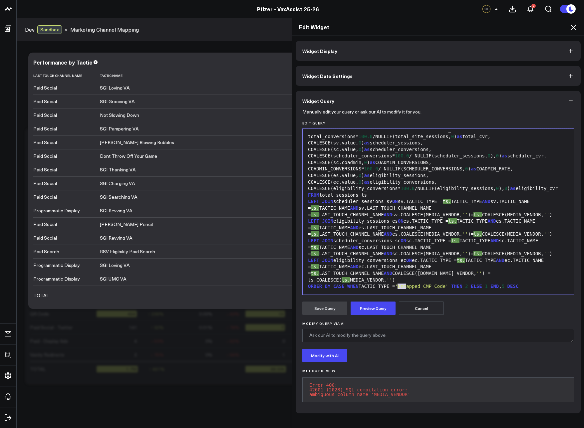
drag, startPoint x: 404, startPoint y: 281, endPoint x: 396, endPoint y: 280, distance: 7.7
click at [396, 280] on div "LEFT JOIN eligibility_conversions ec ON ec.TACTIC_TYPE = ts. TACTIC_TYPE AND ec…" at bounding box center [438, 271] width 265 height 26
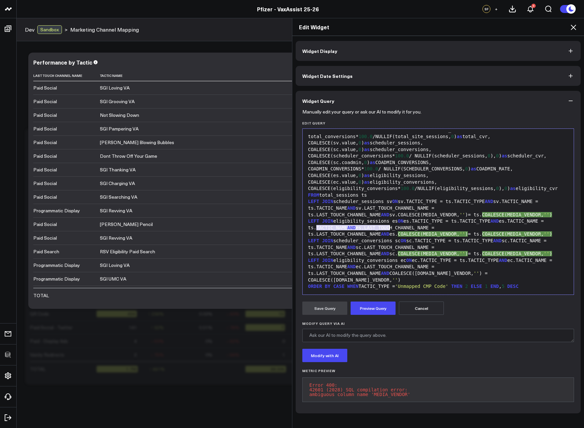
drag, startPoint x: 314, startPoint y: 222, endPoint x: 387, endPoint y: 222, distance: 72.6
click at [387, 218] on div "LEFT JOIN scheduler_sessions sv ON sv.TACTIC_TYPE = ts.TACTIC_TYPE AND sv.TACTI…" at bounding box center [438, 209] width 265 height 20
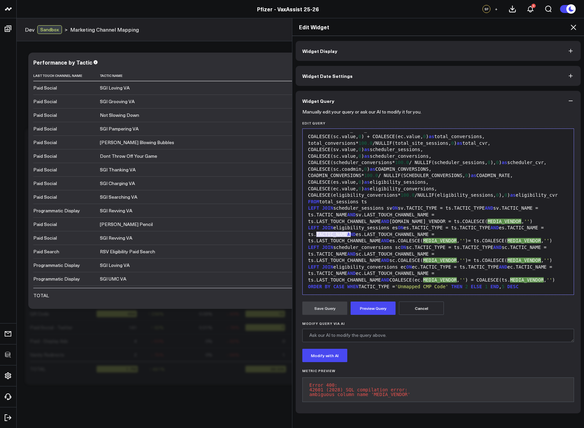
drag, startPoint x: 315, startPoint y: 221, endPoint x: 347, endPoint y: 221, distance: 32.3
click at [347, 221] on div "LEFT JOIN scheduler_sessions sv ON sv.TACTIC_TYPE = ts.TACTIC_TYPE AND sv.TACTI…" at bounding box center [438, 215] width 265 height 20
copy div "MEDIA_VENDOR"
click at [390, 222] on div "LEFT JOIN scheduler_sessions sv ON sv.TACTIC_TYPE = ts.TACTIC_TYPE AND sv.TACTI…" at bounding box center [438, 215] width 265 height 20
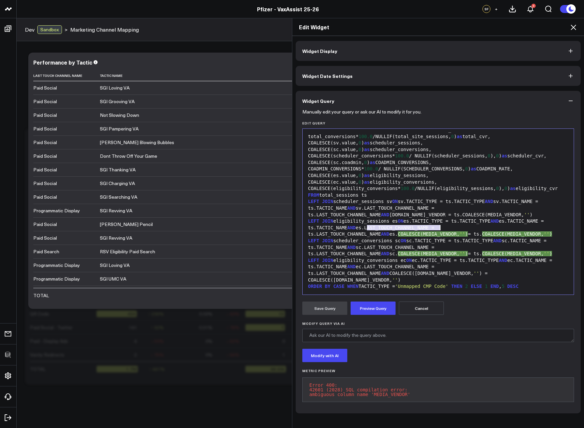
drag, startPoint x: 364, startPoint y: 221, endPoint x: 455, endPoint y: 223, distance: 91.3
click at [455, 218] on div "LEFT JOIN scheduler_sessions sv ON sv.TACTIC_TYPE = ts.TACTIC_TYPE AND sv.TACTI…" at bounding box center [438, 209] width 265 height 20
drag, startPoint x: 402, startPoint y: 241, endPoint x: 490, endPoint y: 240, distance: 87.9
click at [490, 238] on div "LEFT JOIN eligibility_sessions es ON es.TACTIC_TYPE = ts.TACTIC_TYPE AND es.TAC…" at bounding box center [438, 228] width 265 height 20
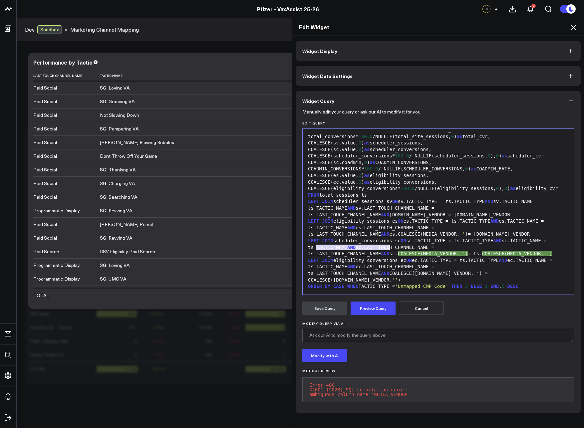
drag, startPoint x: 314, startPoint y: 241, endPoint x: 388, endPoint y: 239, distance: 74.0
click at [388, 238] on div "LEFT JOIN eligibility_sessions es ON es.TACTIC_TYPE = ts.TACTIC_TYPE AND es.TAC…" at bounding box center [438, 228] width 265 height 20
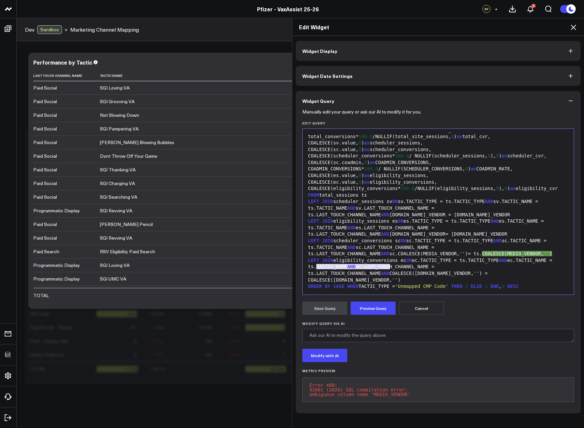
drag, startPoint x: 314, startPoint y: 261, endPoint x: 387, endPoint y: 260, distance: 72.3
click at [387, 258] on div "LEFT JOIN scheduler_conversions sc ON sc.TACTIC_TYPE = ts.TACTIC_TYPE AND sc.TA…" at bounding box center [438, 248] width 265 height 20
drag, startPoint x: 362, startPoint y: 261, endPoint x: 444, endPoint y: 262, distance: 81.6
click at [444, 258] on div "LEFT JOIN scheduler_conversions sc ON sc.TACTIC_TYPE = ts.TACTIC_TYPE AND sc.TA…" at bounding box center [438, 248] width 265 height 20
click at [368, 310] on button "Preview Query" at bounding box center [373, 308] width 45 height 13
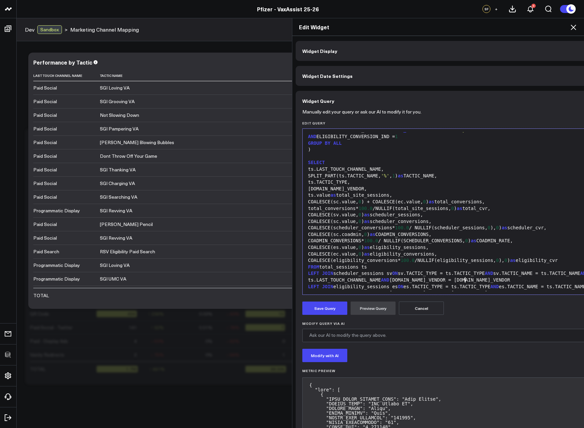
scroll to position [490, 0]
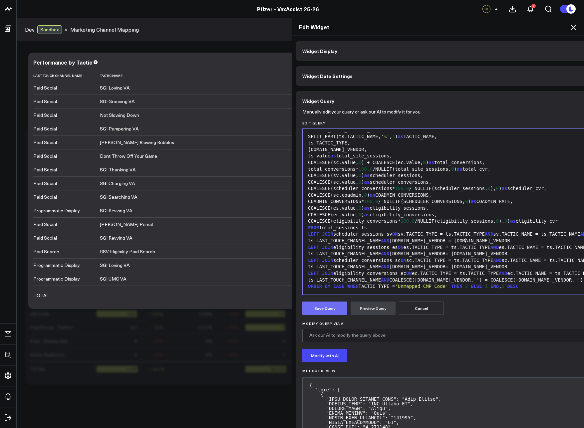
click at [331, 304] on button "Save Query" at bounding box center [324, 308] width 45 height 13
click at [573, 28] on icon at bounding box center [573, 27] width 5 height 5
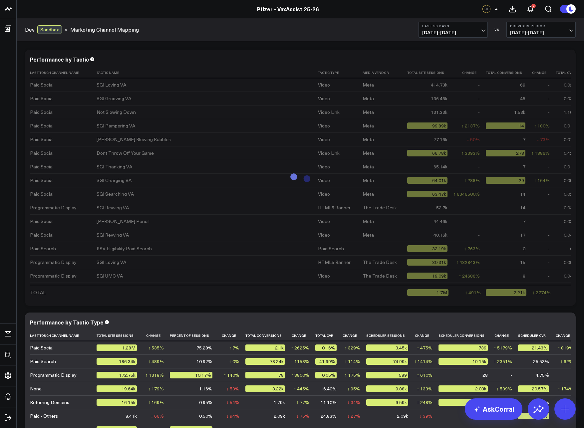
click at [583, 83] on div "Modify via AI Copy link to widget Ask support Remove Create linked copy Executi…" at bounding box center [301, 326] width 568 height 571
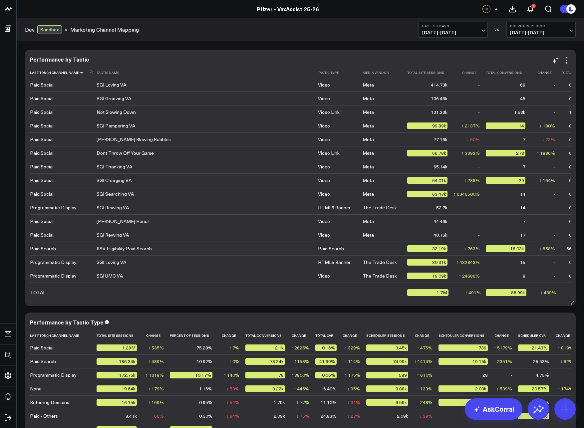
click at [79, 75] on icon at bounding box center [81, 73] width 5 height 4
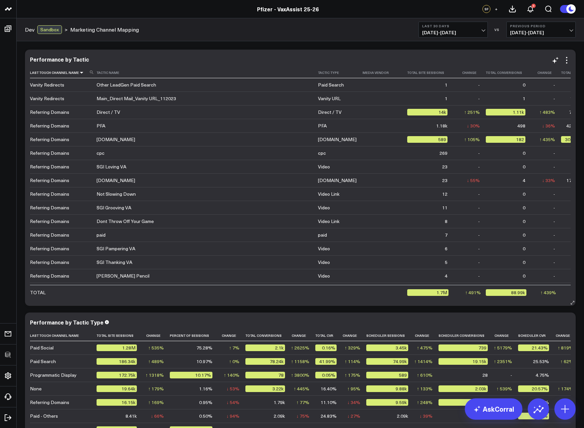
click at [79, 75] on icon at bounding box center [81, 73] width 5 height 4
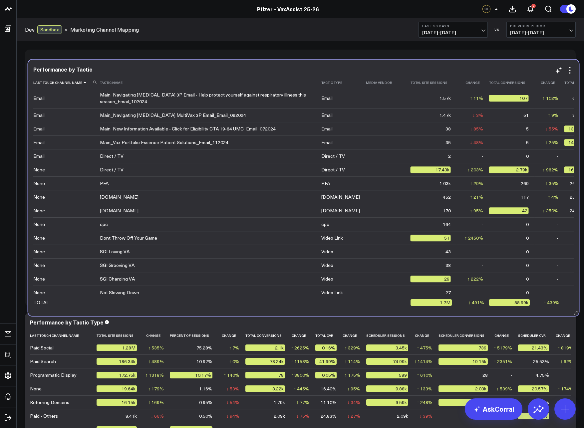
click at [82, 85] on icon at bounding box center [84, 83] width 5 height 4
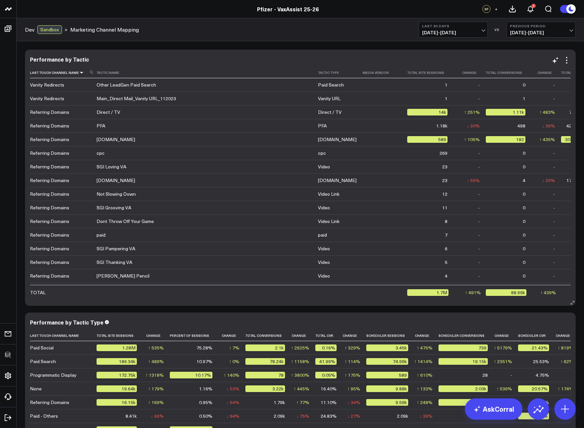
click at [80, 75] on icon at bounding box center [81, 73] width 5 height 4
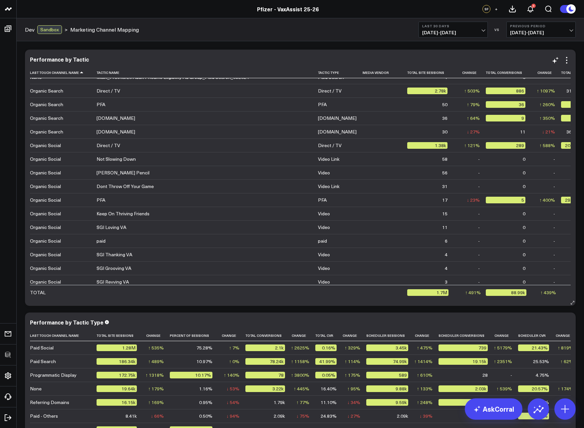
scroll to position [829, 0]
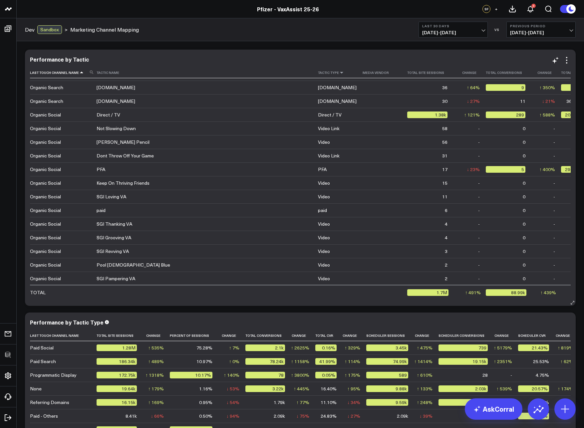
click at [339, 75] on icon at bounding box center [341, 73] width 5 height 4
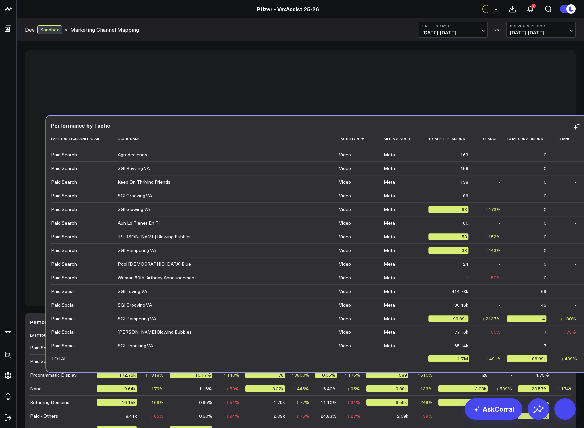
scroll to position [543, 0]
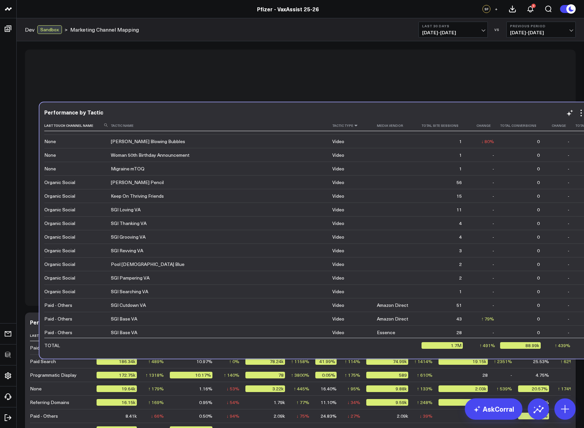
click at [353, 128] on icon at bounding box center [355, 126] width 5 height 4
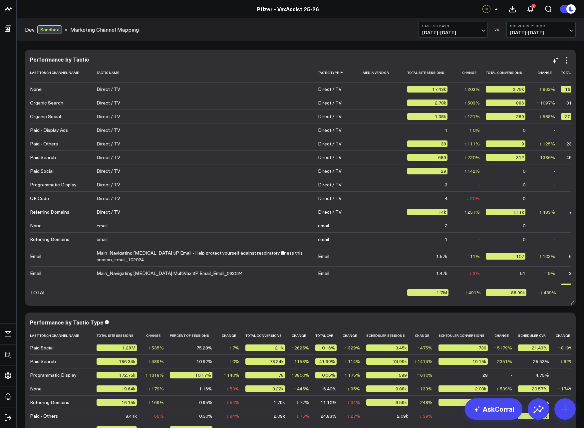
scroll to position [220, 0]
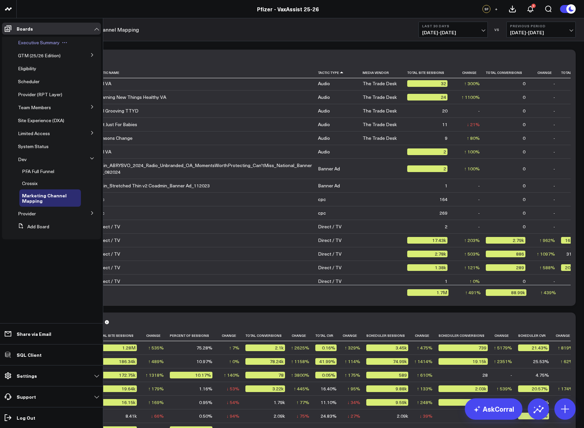
click at [27, 42] on span "Executive Summary" at bounding box center [39, 42] width 42 height 6
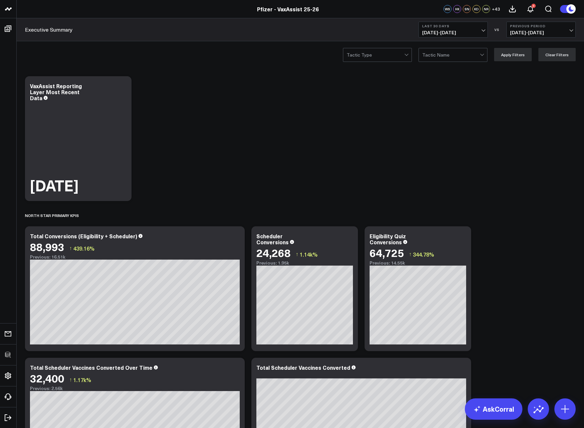
click at [439, 34] on span "08/23/25 - 09/21/25" at bounding box center [453, 32] width 62 height 5
click at [442, 209] on link "Custom Dates" at bounding box center [453, 213] width 69 height 13
select select "8"
select select "2025"
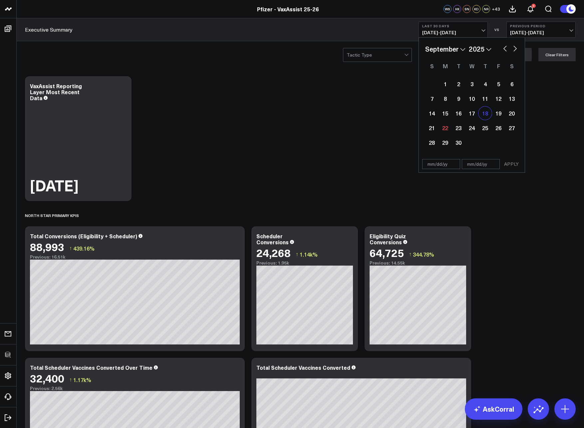
click at [482, 116] on div "18" at bounding box center [485, 113] width 13 height 13
type input "09/18/25"
select select "8"
select select "2025"
click at [476, 127] on div "24" at bounding box center [471, 127] width 13 height 13
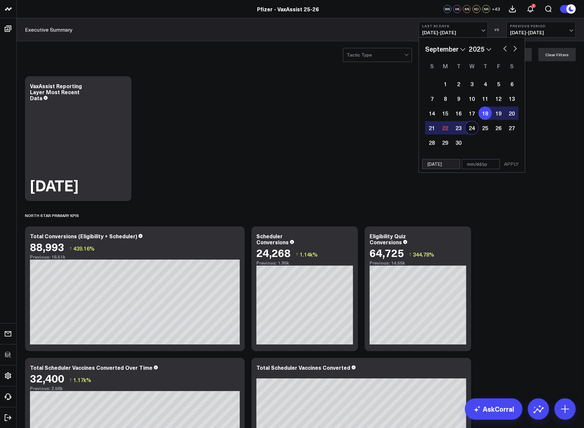
type input "09/24/25"
select select "8"
select select "2025"
click at [485, 98] on div "11" at bounding box center [485, 98] width 13 height 13
type input "09/11/25"
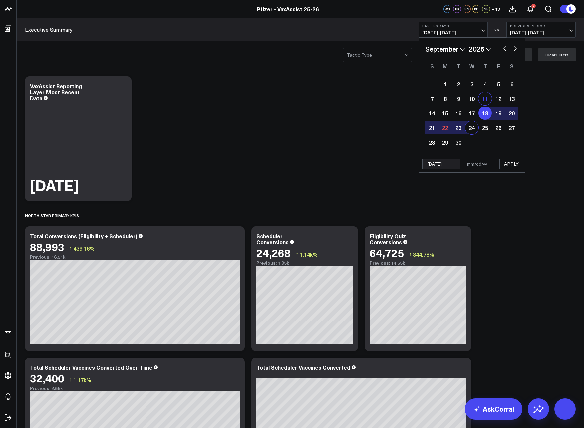
select select "8"
select select "2025"
click at [471, 114] on div "17" at bounding box center [471, 113] width 13 height 13
type input "09/17/25"
select select "8"
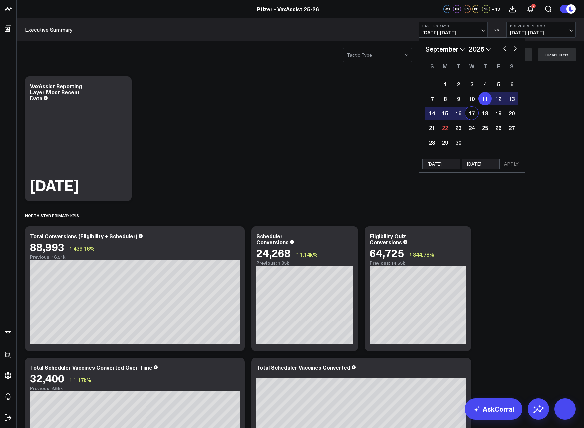
select select "2025"
click at [508, 162] on button "APPLY" at bounding box center [512, 164] width 20 height 10
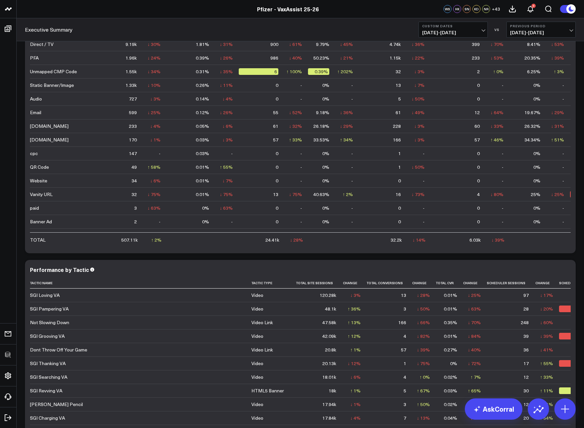
scroll to position [1323, 0]
